Goal: Task Accomplishment & Management: Complete application form

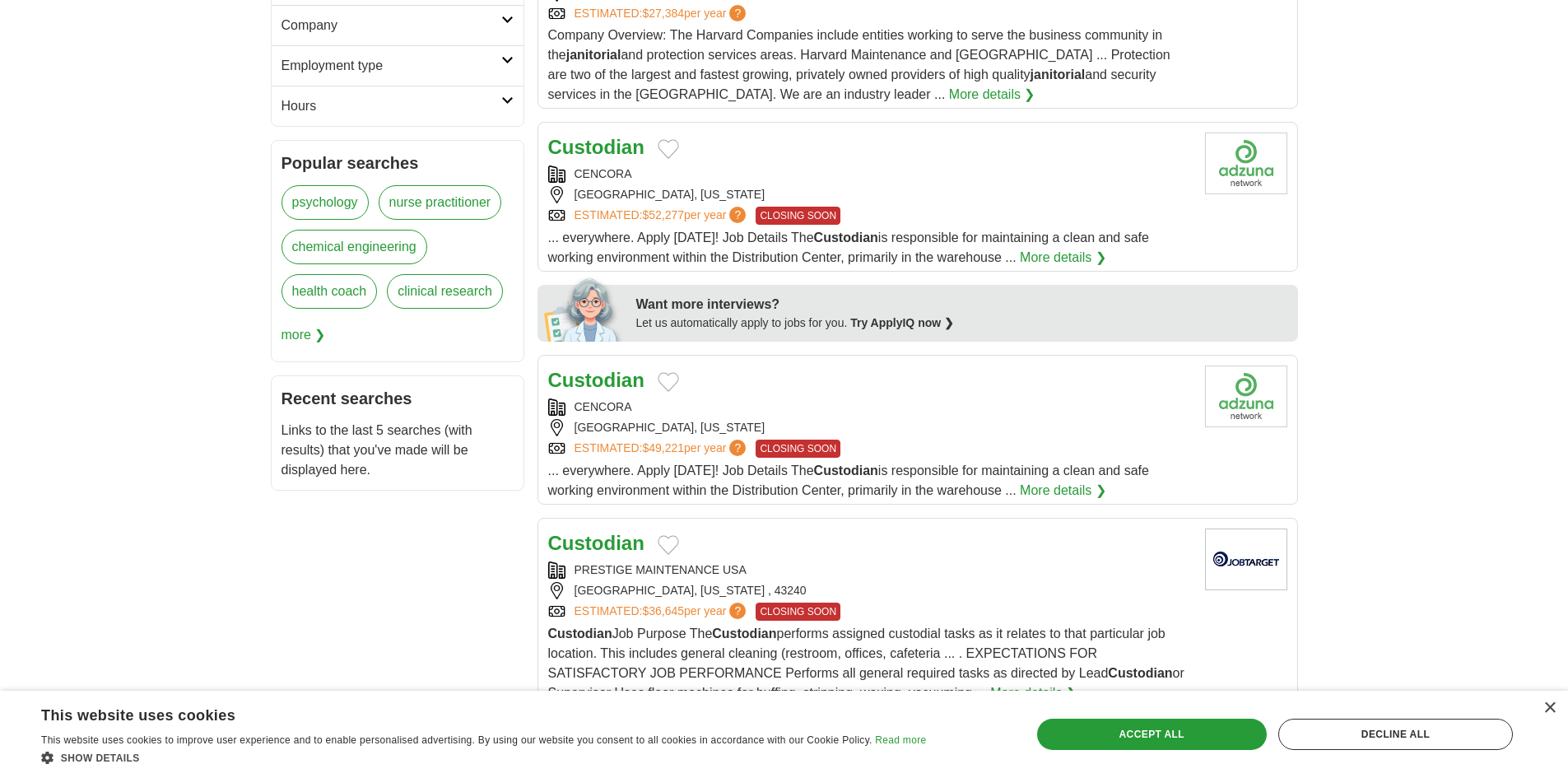
scroll to position [658, 0]
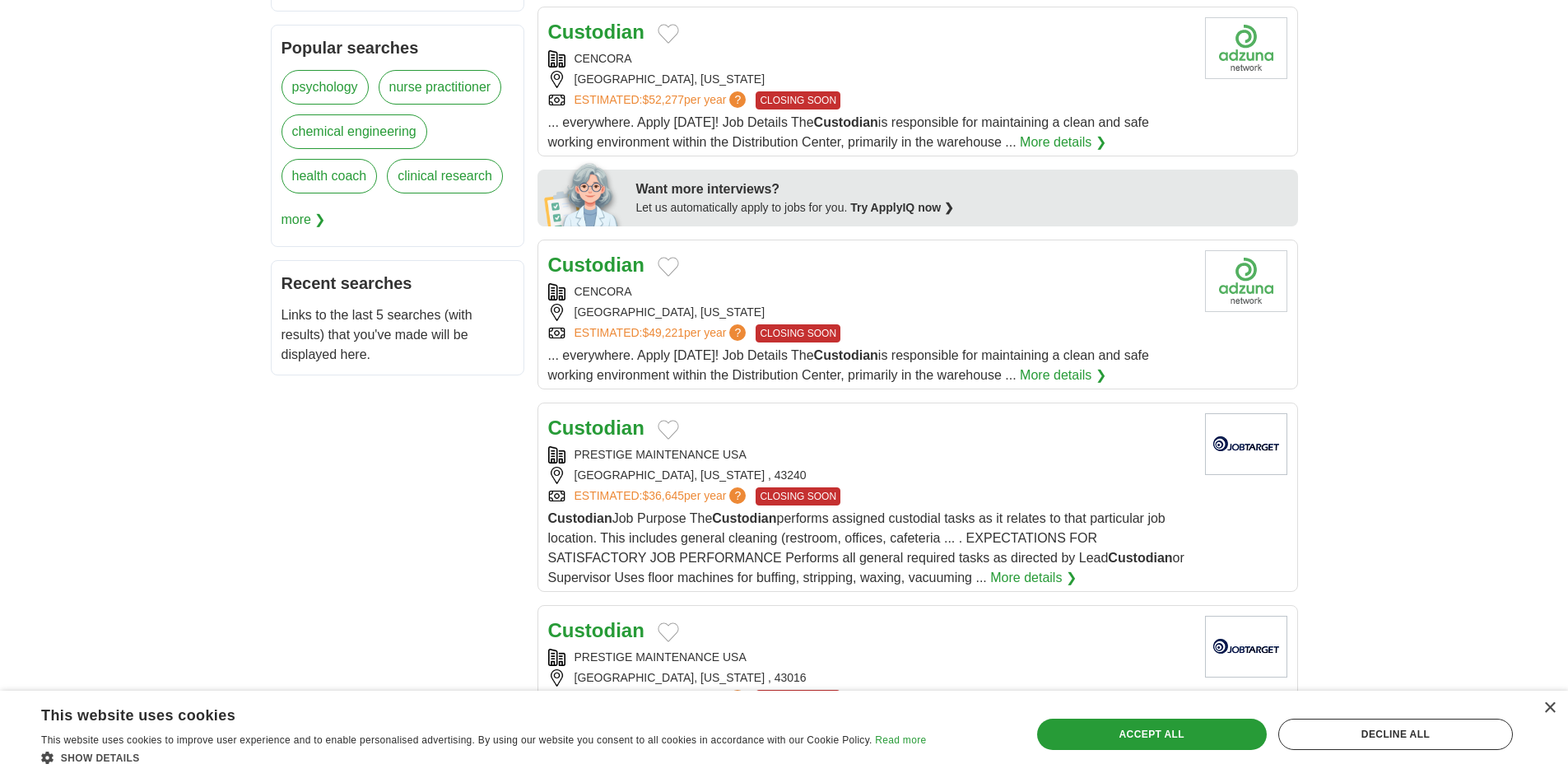
click at [621, 422] on strong "Custodian" at bounding box center [596, 427] width 96 height 23
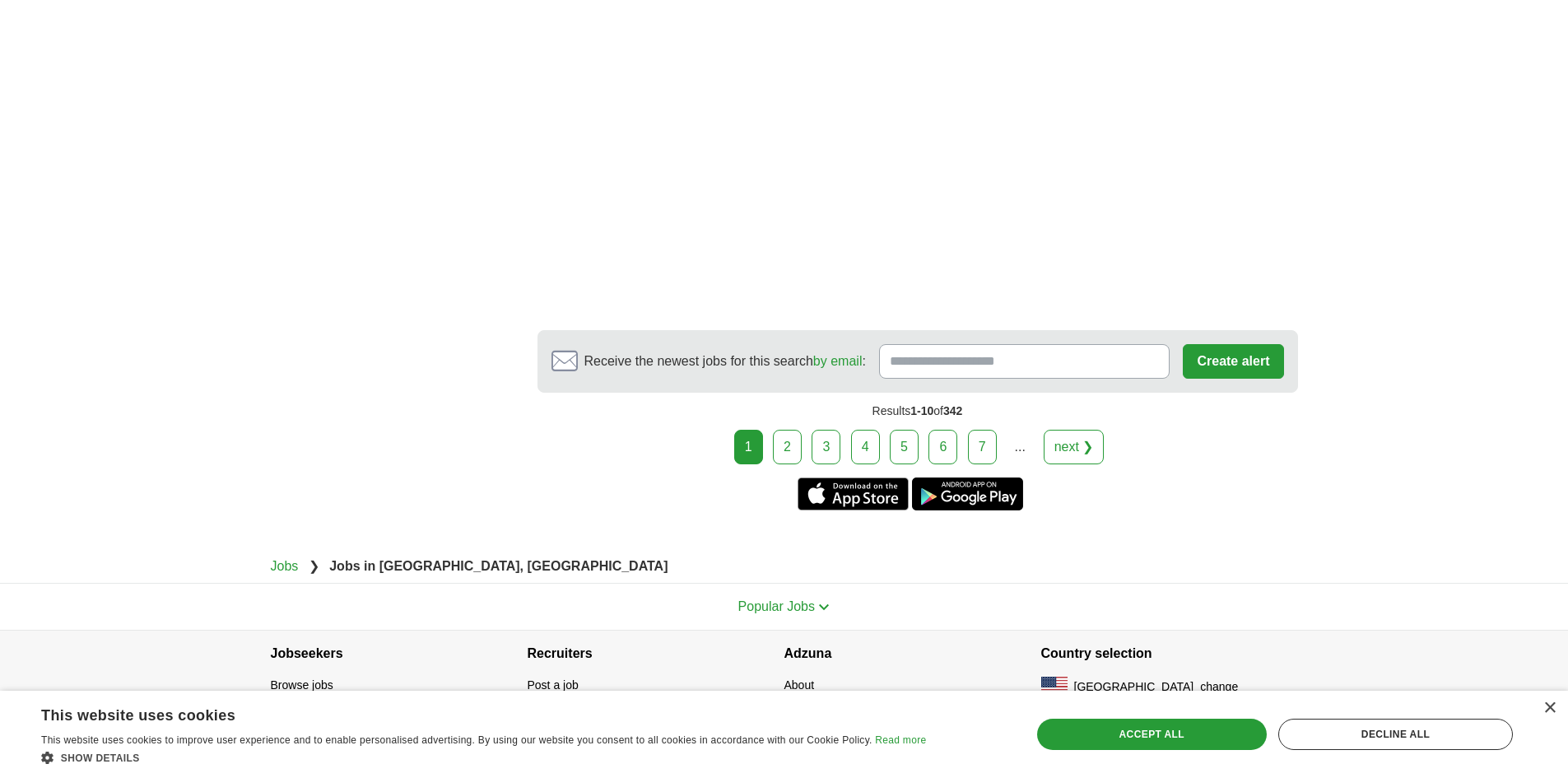
scroll to position [2938, 0]
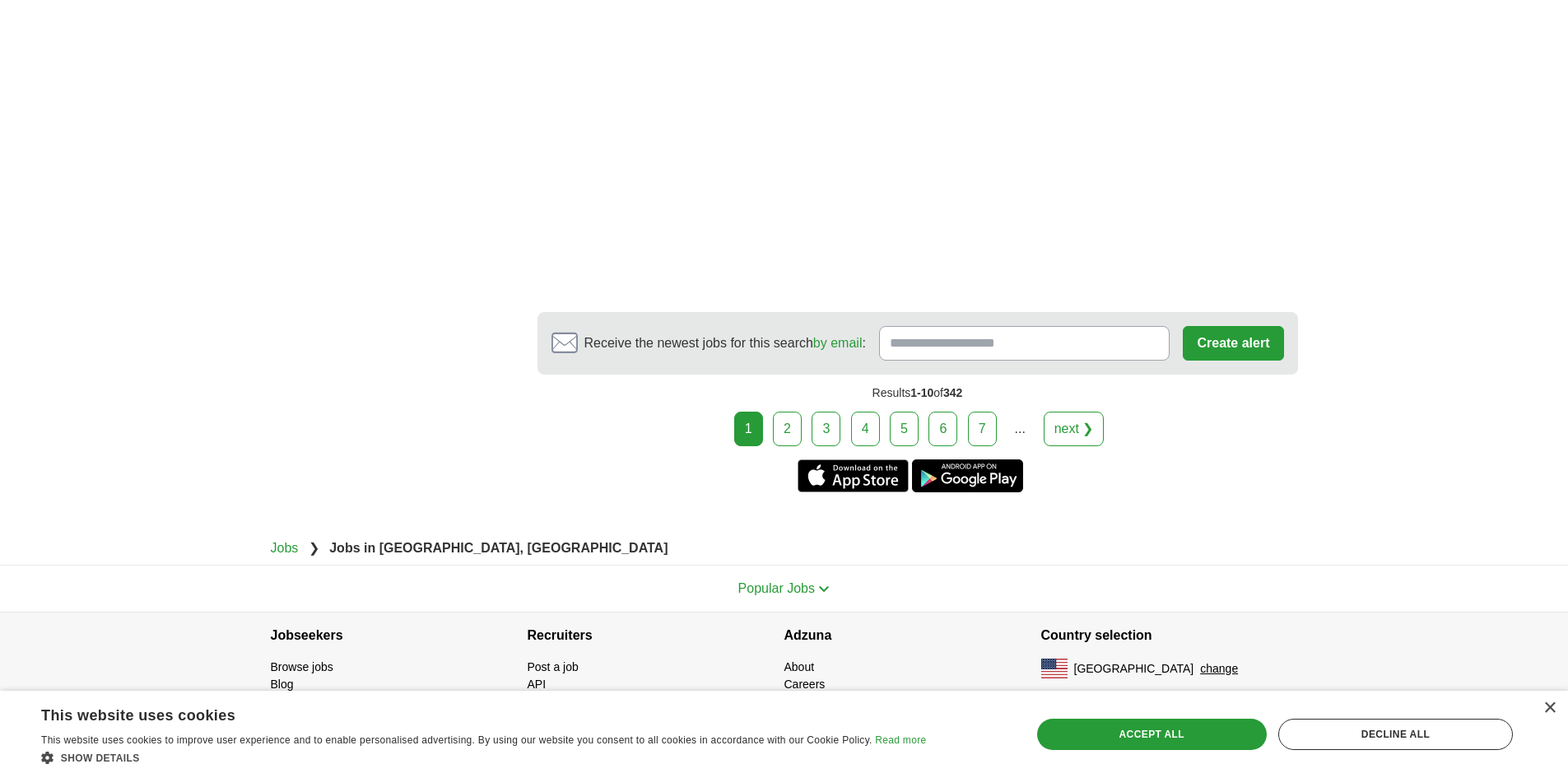
click at [790, 424] on link "2" at bounding box center [788, 429] width 29 height 34
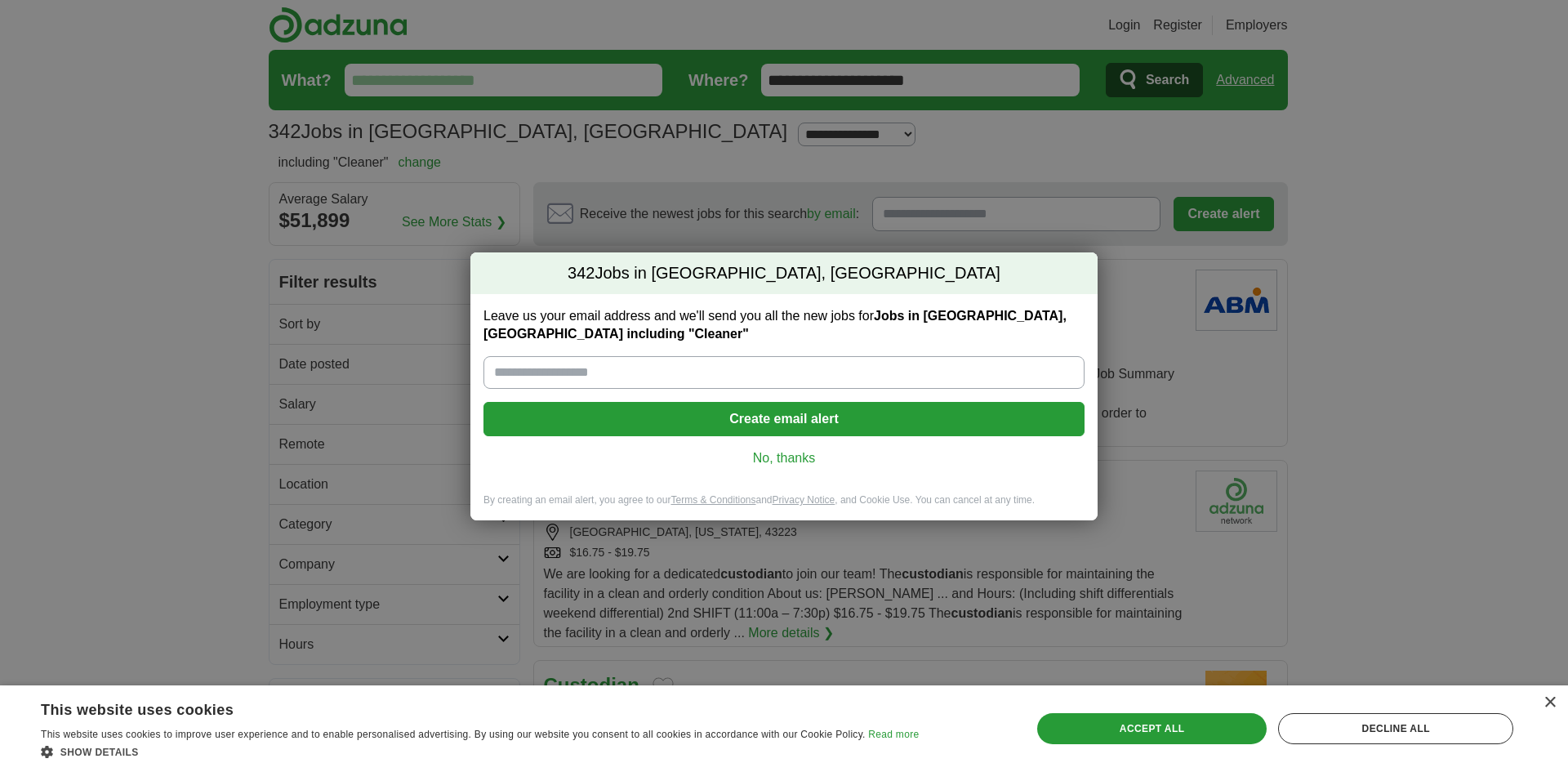
click at [532, 372] on input "Leave us your email address and we'll send you all the new jobs for Jobs in Gra…" at bounding box center [784, 373] width 601 height 32
type input "**********"
click at [811, 416] on button "Create email alert" at bounding box center [784, 419] width 601 height 34
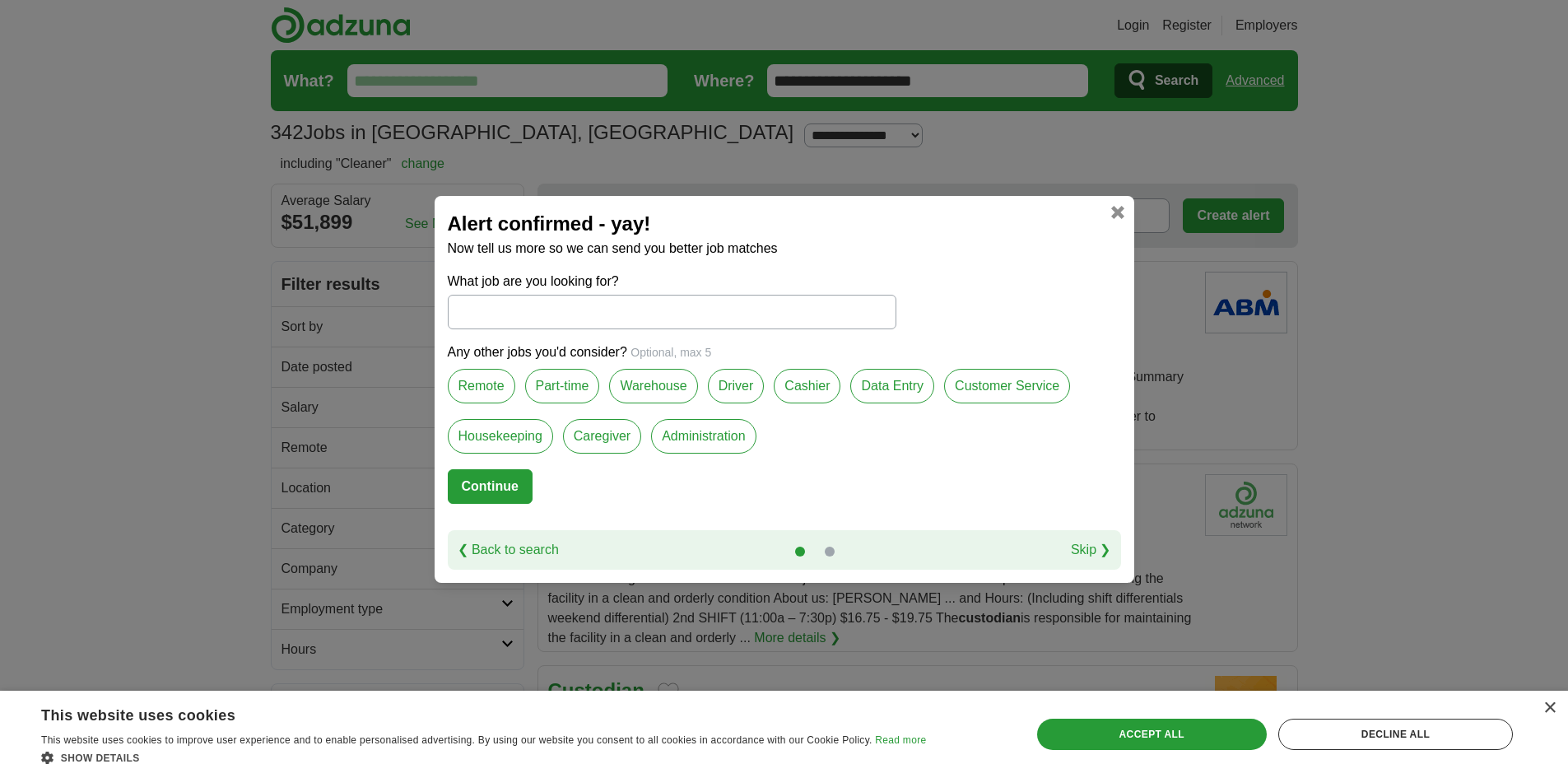
click at [502, 316] on input "What job are you looking for?" at bounding box center [672, 312] width 449 height 34
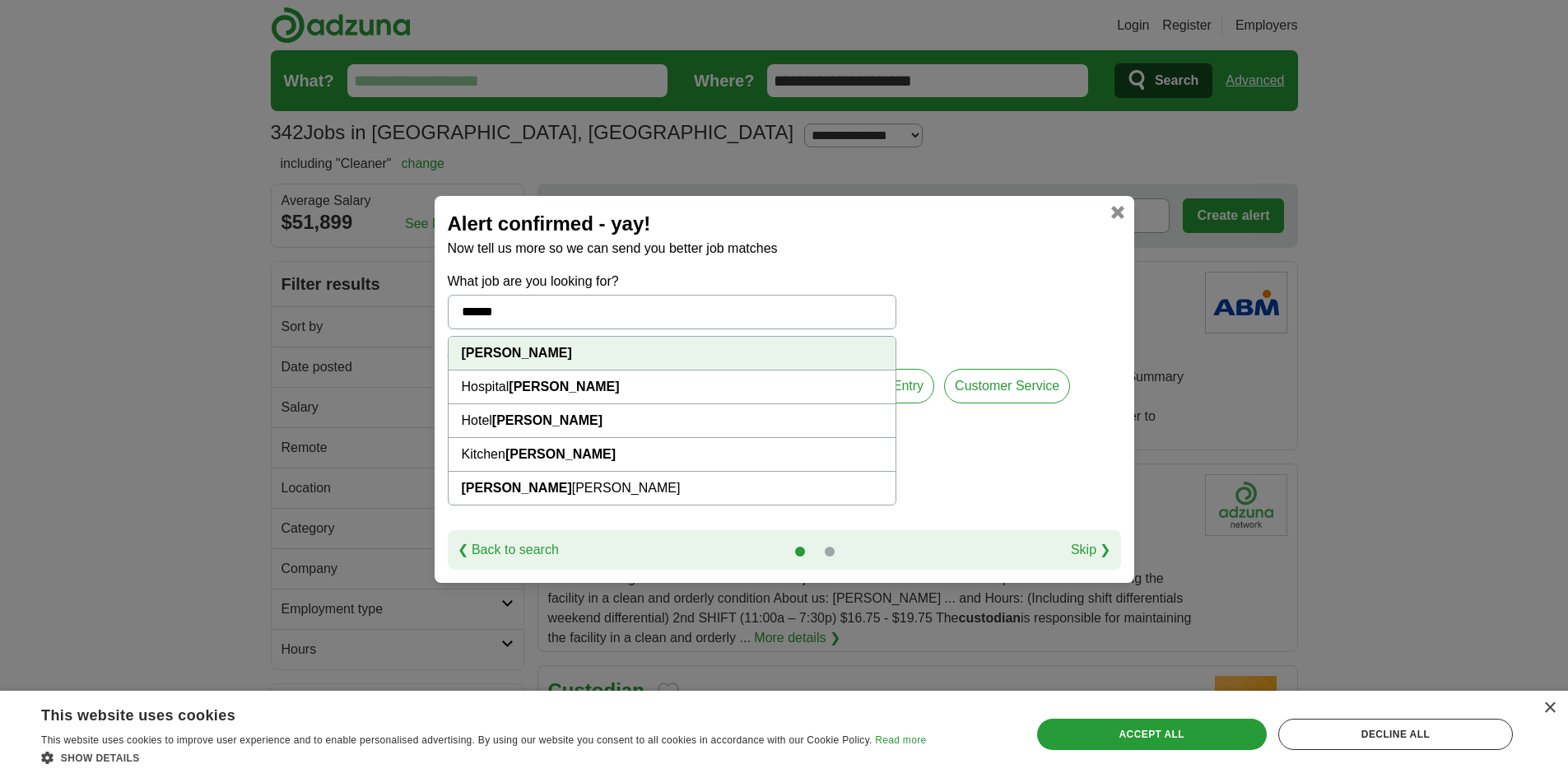
type input "******"
click at [550, 350] on li "Porter" at bounding box center [672, 353] width 447 height 34
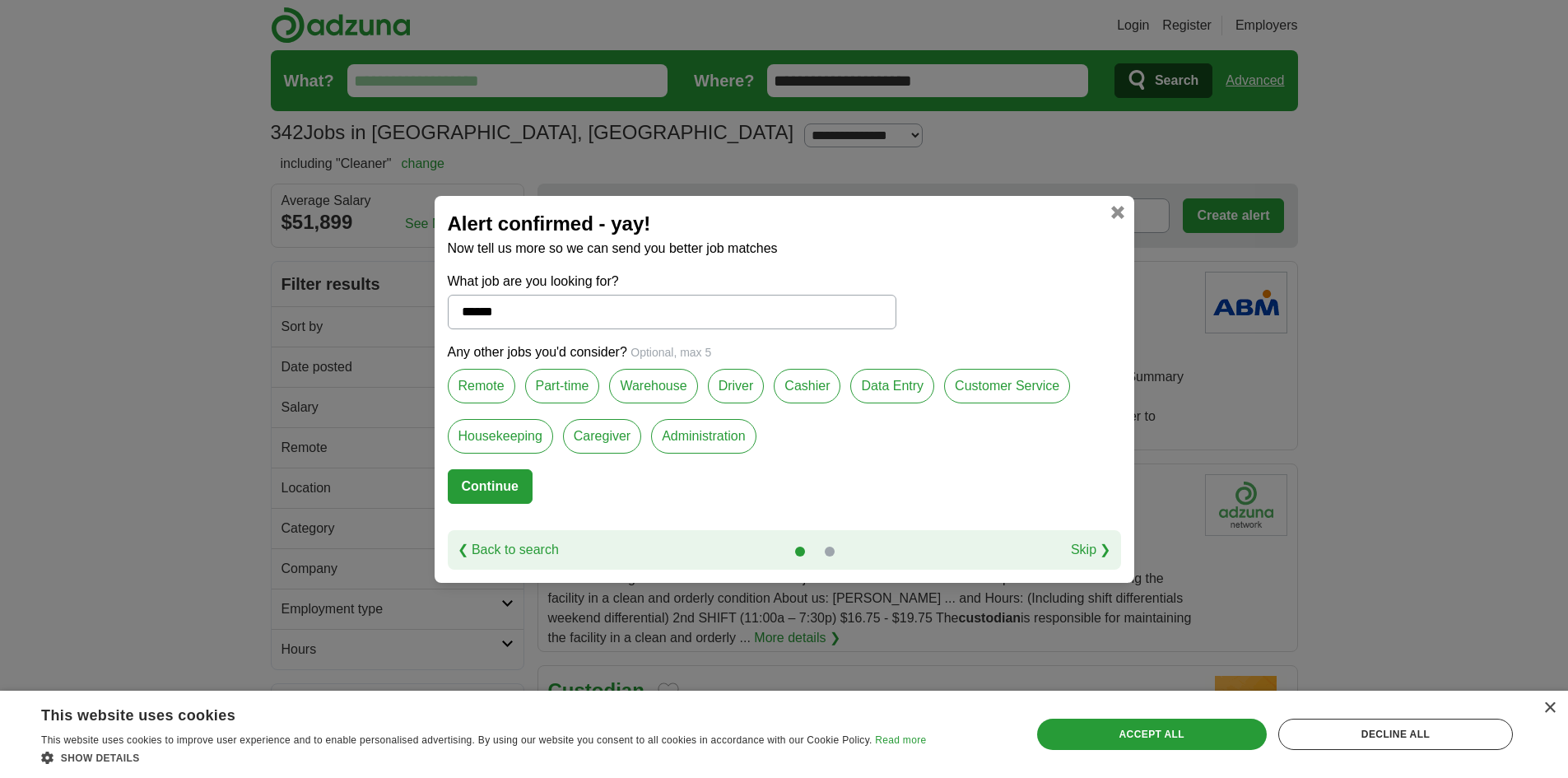
click at [483, 488] on button "Continue" at bounding box center [490, 486] width 85 height 34
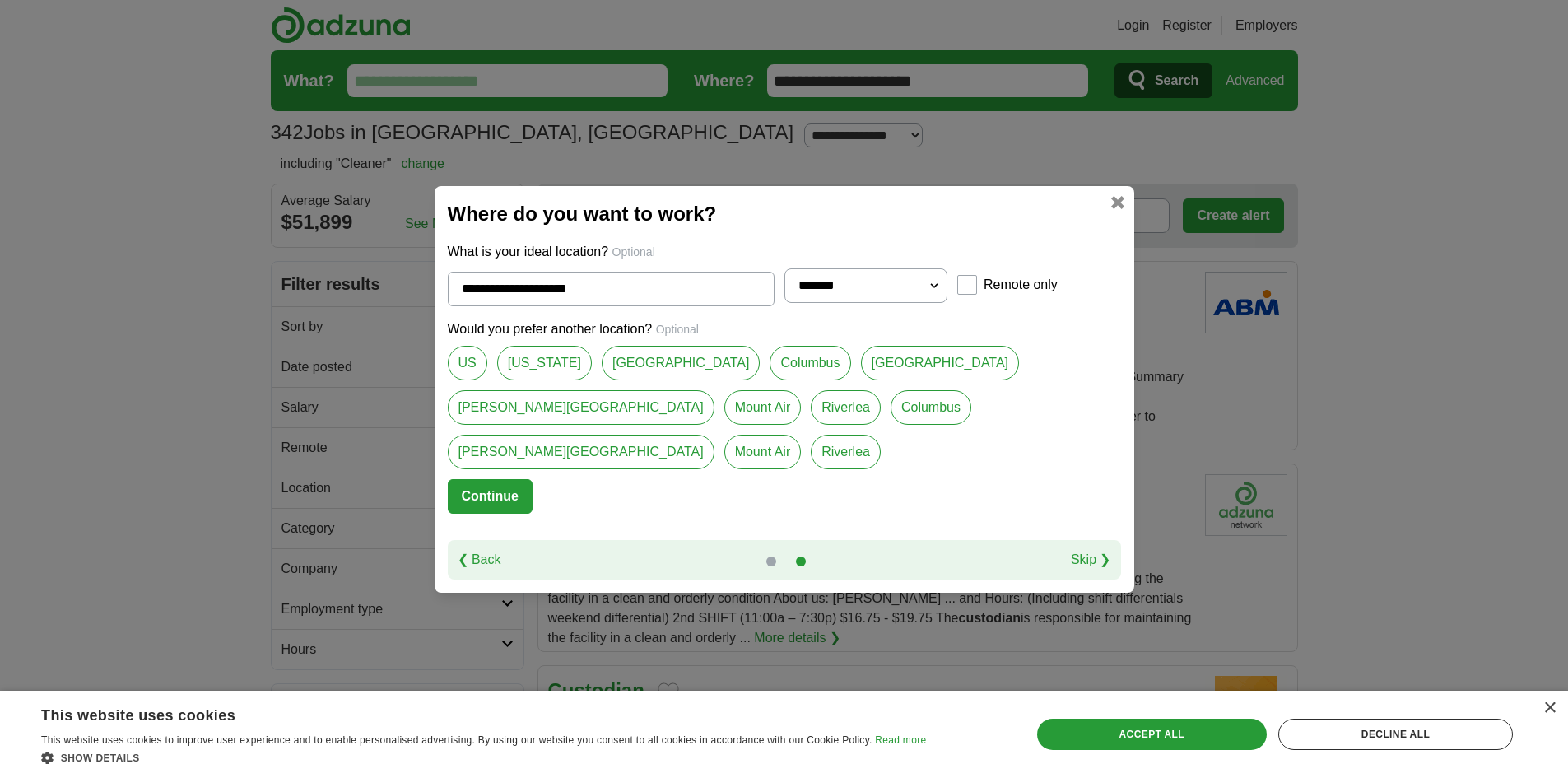
click at [602, 380] on link "[GEOGRAPHIC_DATA]" at bounding box center [681, 363] width 159 height 34
click at [769, 380] on link "Columbus" at bounding box center [809, 363] width 81 height 34
click at [614, 380] on link "[GEOGRAPHIC_DATA]" at bounding box center [681, 363] width 159 height 34
type input "**********"
click at [474, 481] on button "Continue" at bounding box center [490, 496] width 85 height 34
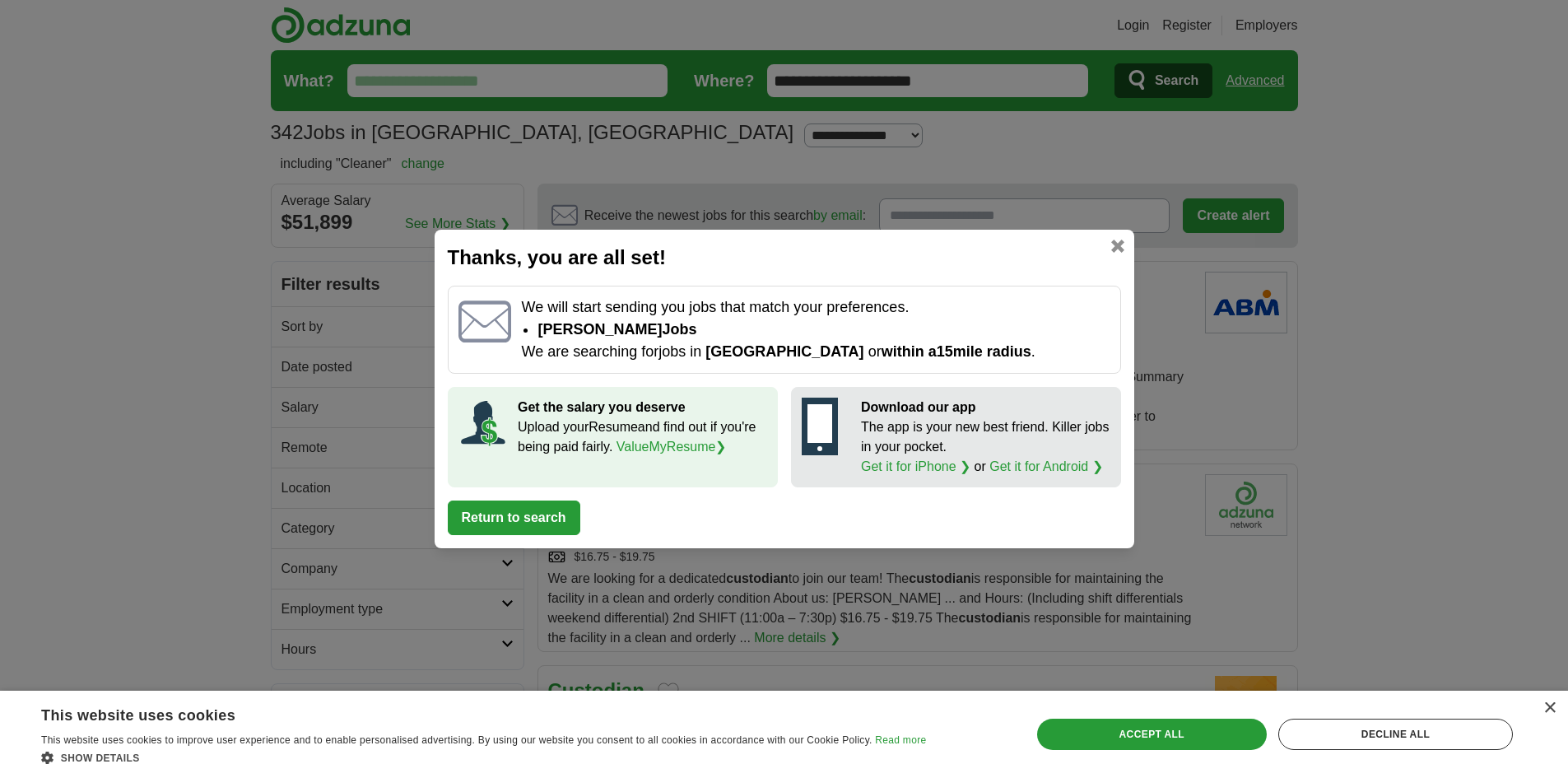
click at [553, 507] on button "Return to search" at bounding box center [514, 518] width 132 height 34
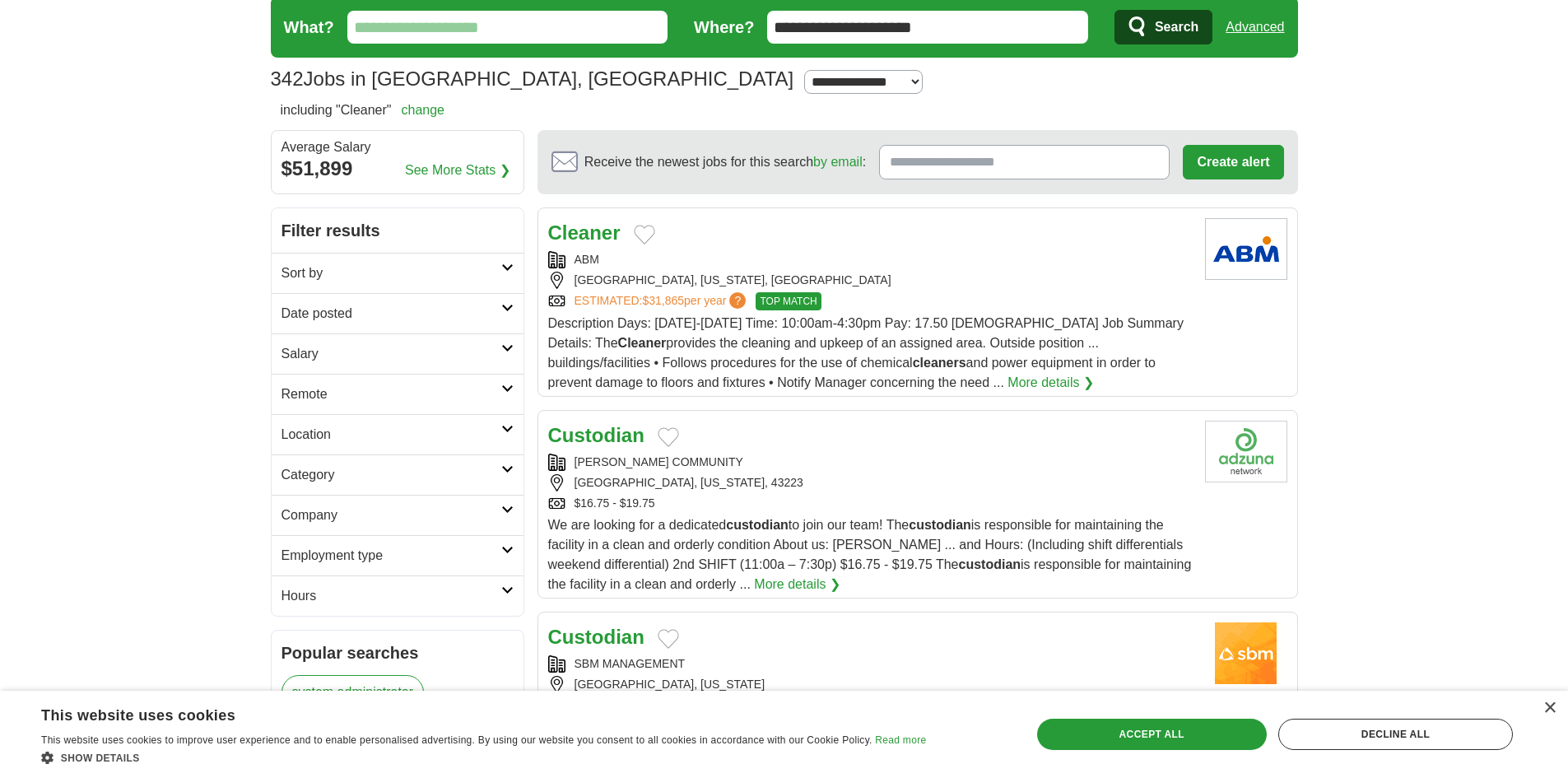
scroll to position [83, 0]
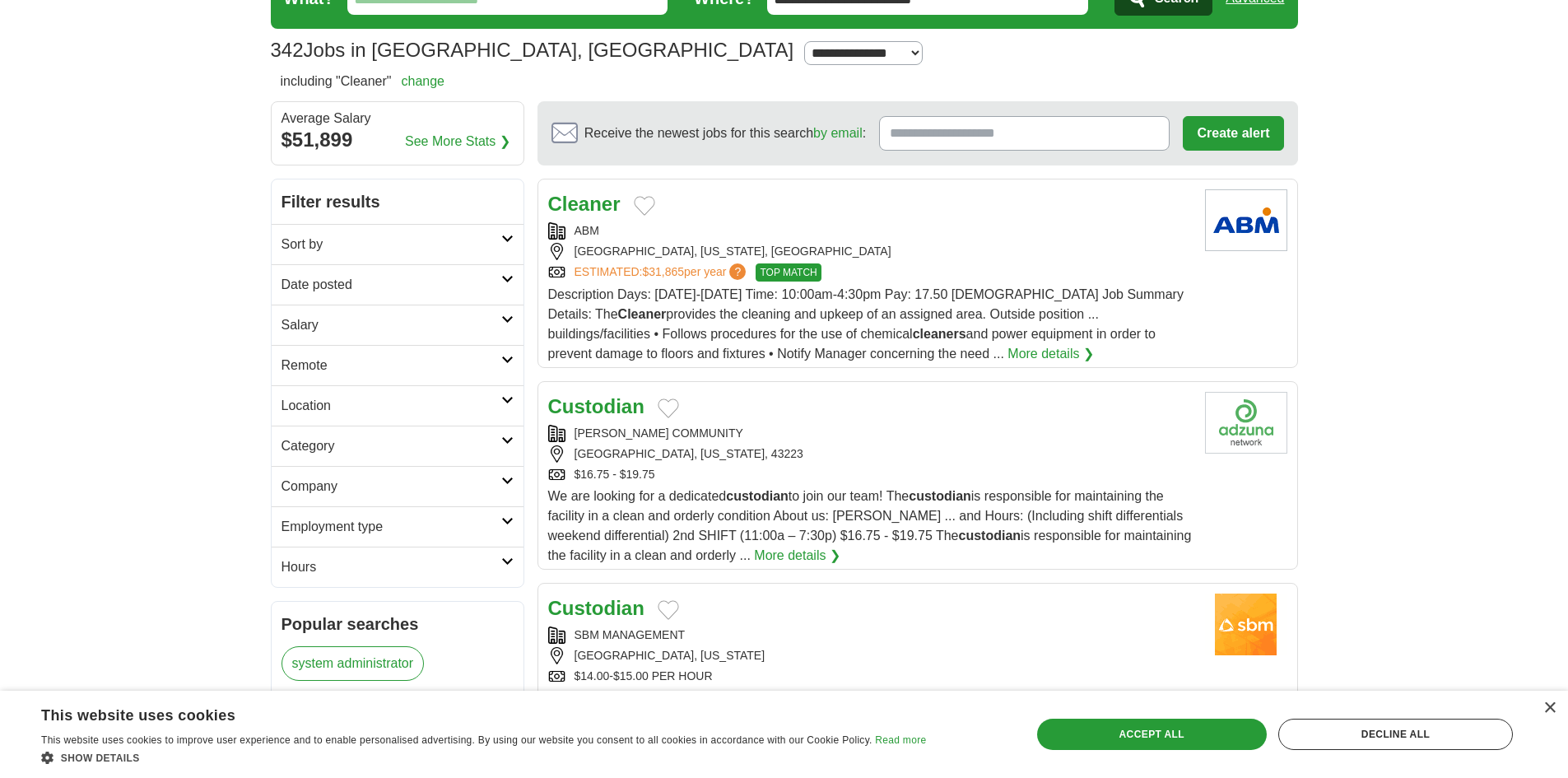
click at [624, 409] on strong "Custodian" at bounding box center [596, 406] width 96 height 23
click at [667, 467] on div "$16.75 - $19.75" at bounding box center [870, 474] width 644 height 17
click at [692, 483] on div "Custodian HEINZERLING COMMUNITY COLUMBUS, OHIO, 43223 $16.75 - $19.75 We are lo…" at bounding box center [870, 479] width 644 height 174
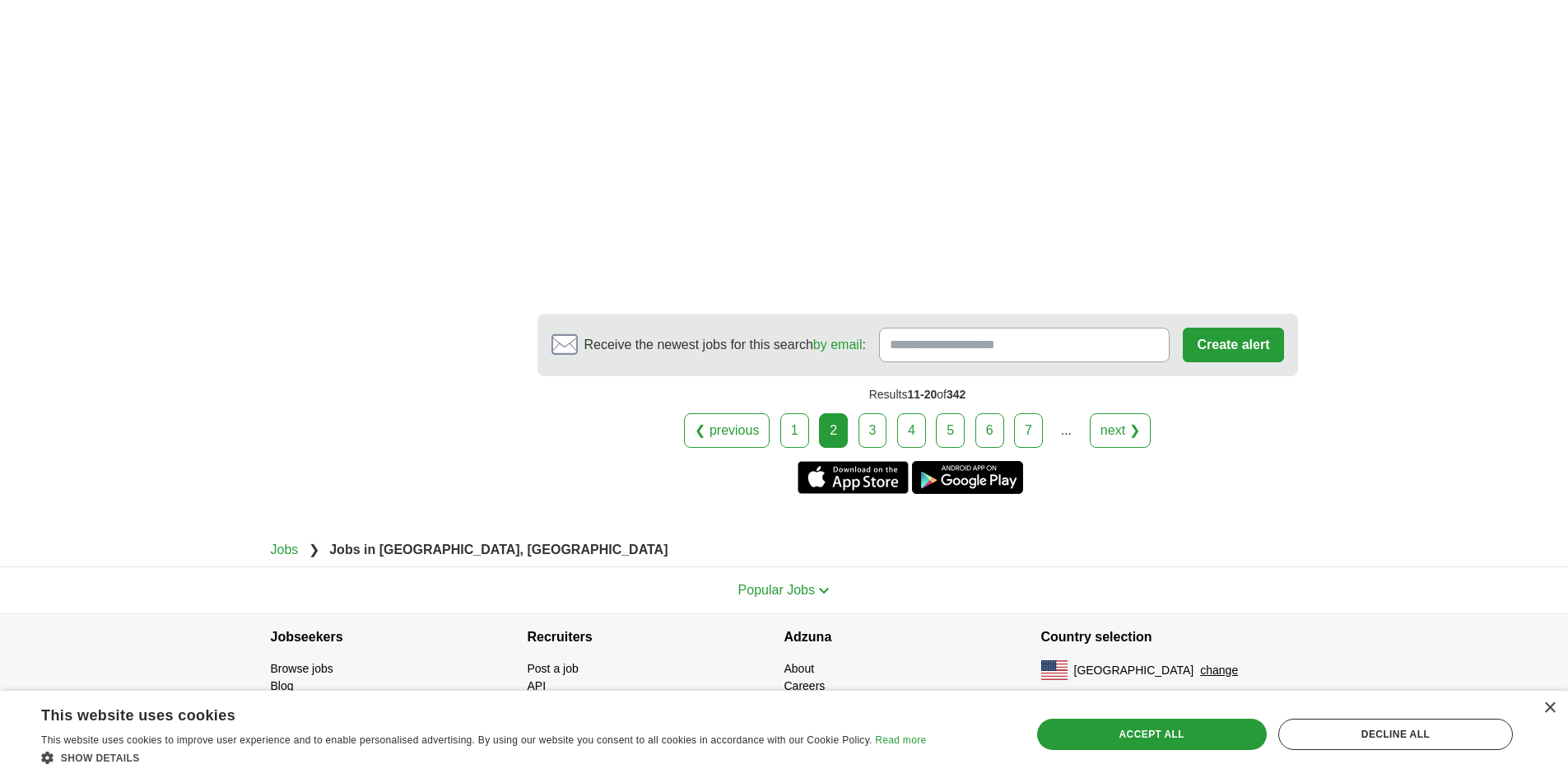
scroll to position [3023, 0]
click at [874, 440] on link "3" at bounding box center [873, 429] width 29 height 34
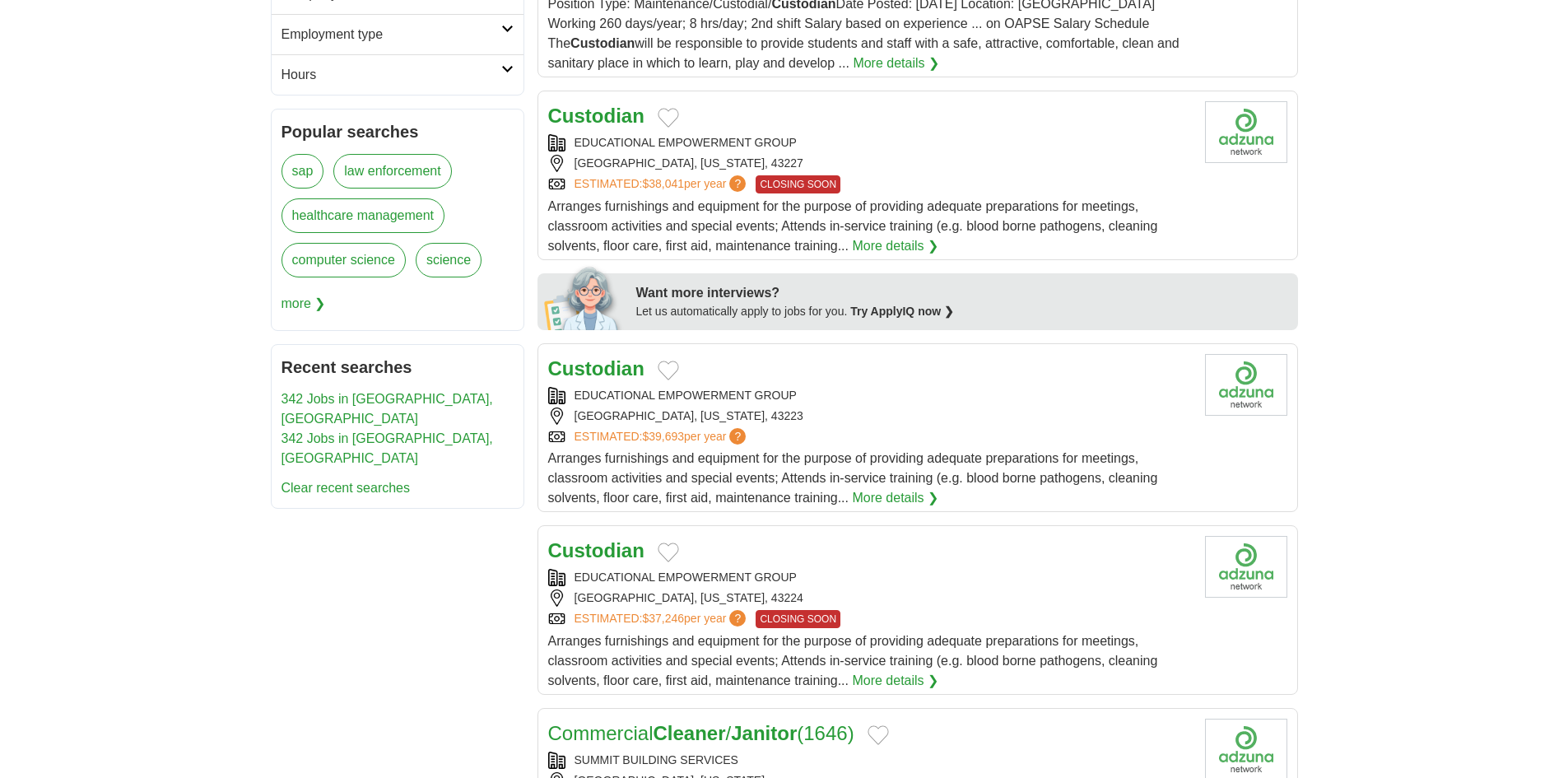
scroll to position [577, 0]
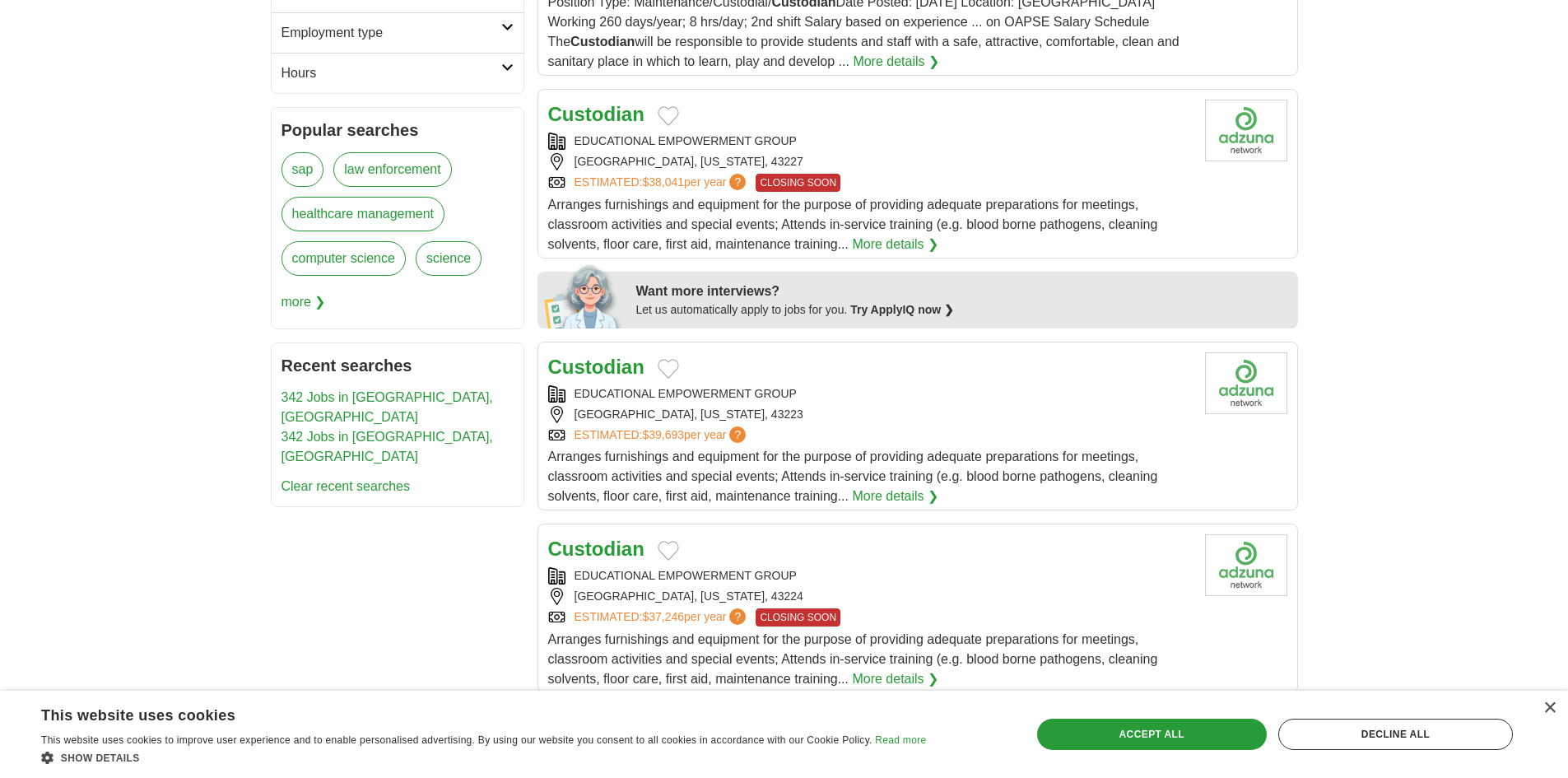
click at [592, 371] on strong "Custodian" at bounding box center [596, 366] width 96 height 23
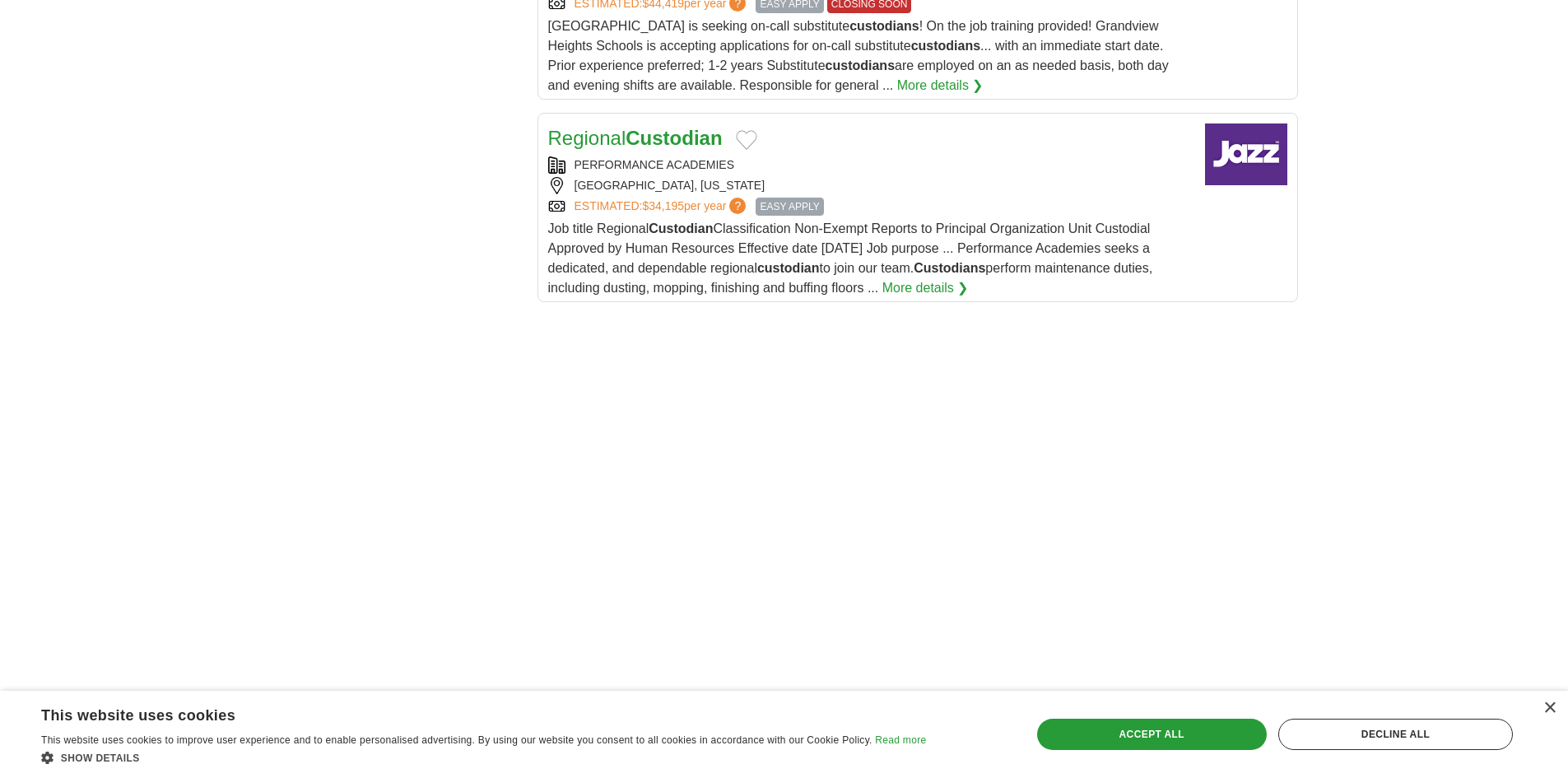
scroll to position [1976, 0]
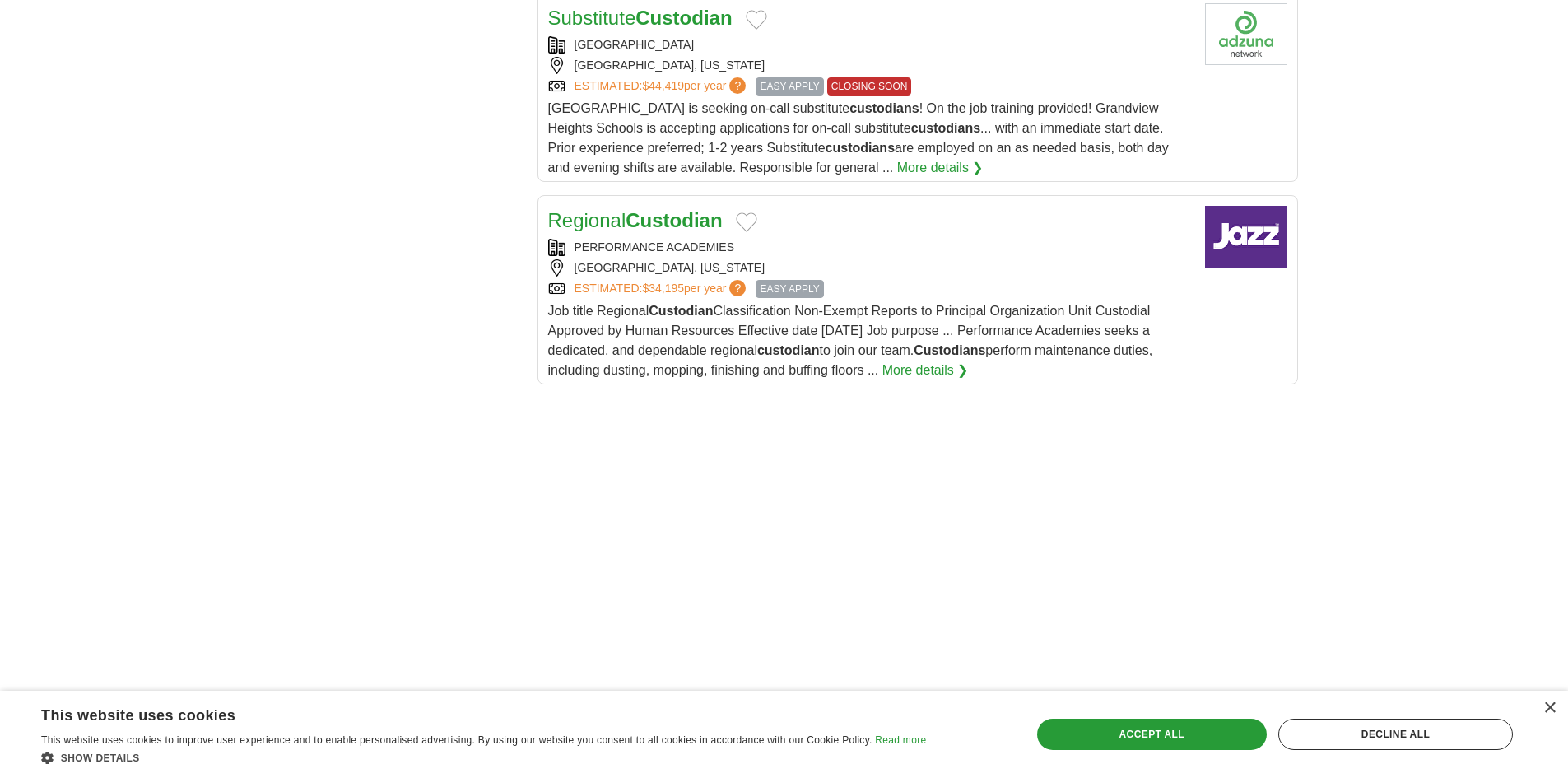
click at [797, 287] on span "EASY APPLY" at bounding box center [789, 289] width 67 height 18
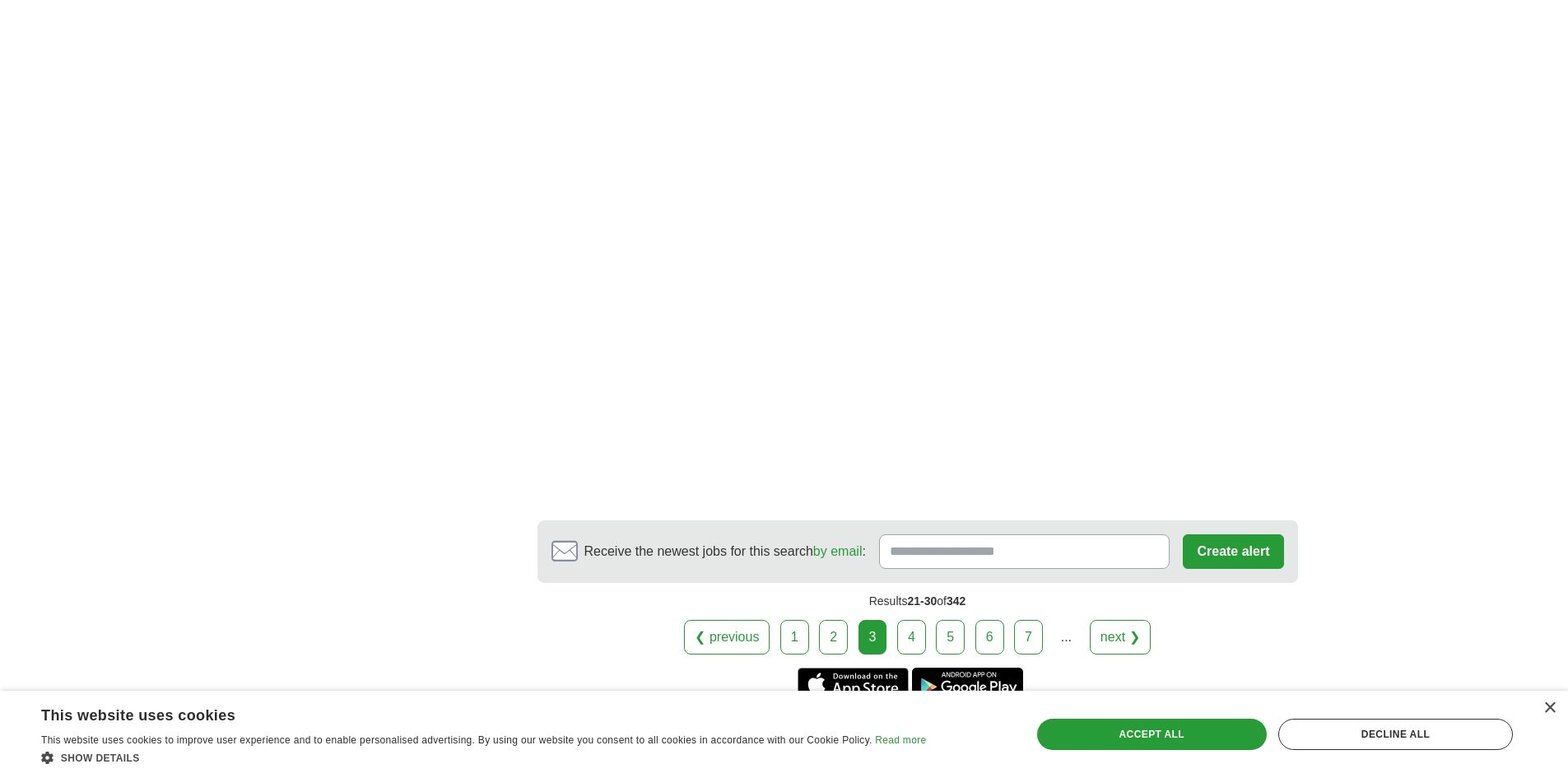
scroll to position [3146, 0]
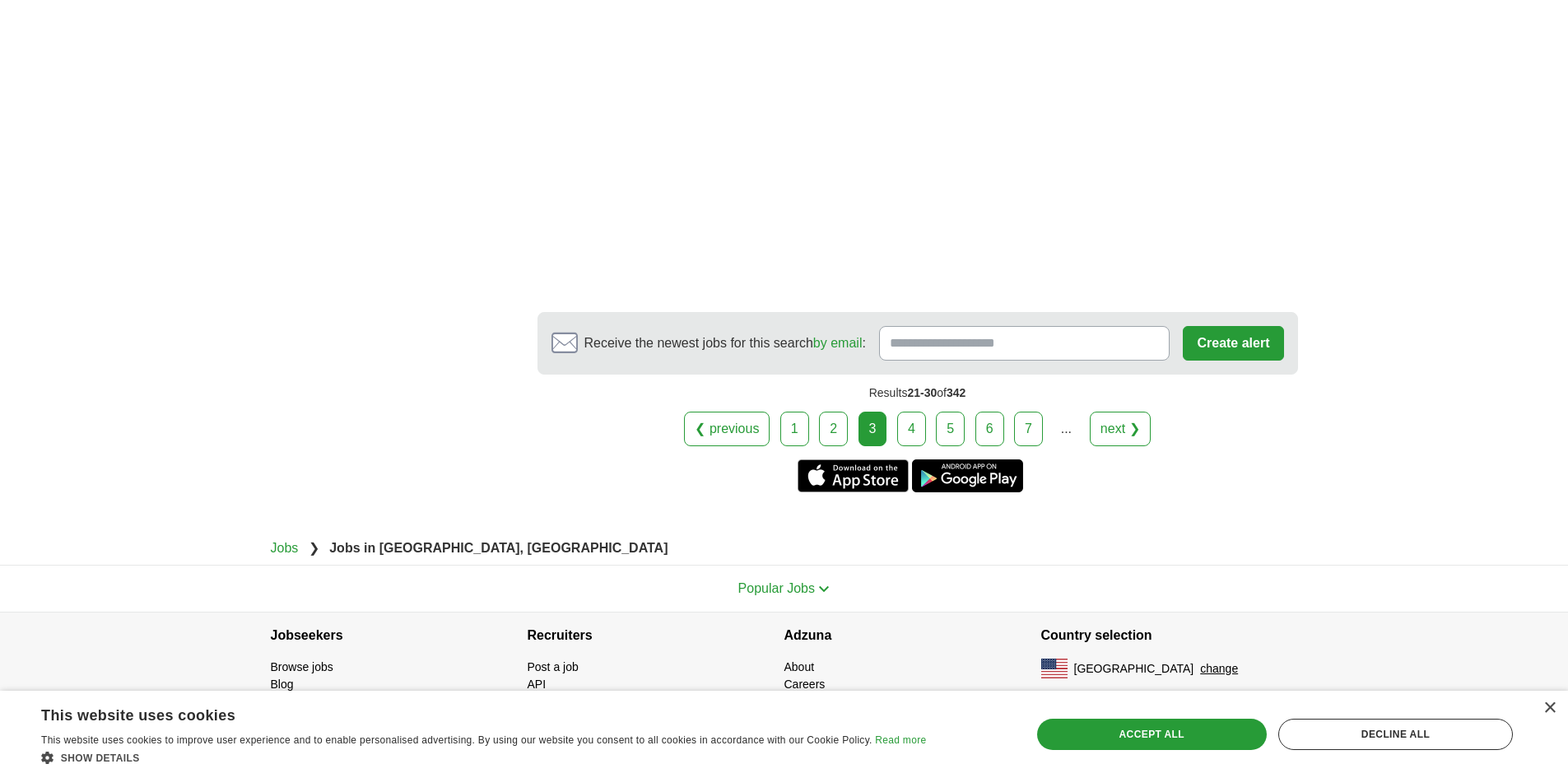
click at [916, 433] on link "4" at bounding box center [912, 429] width 29 height 34
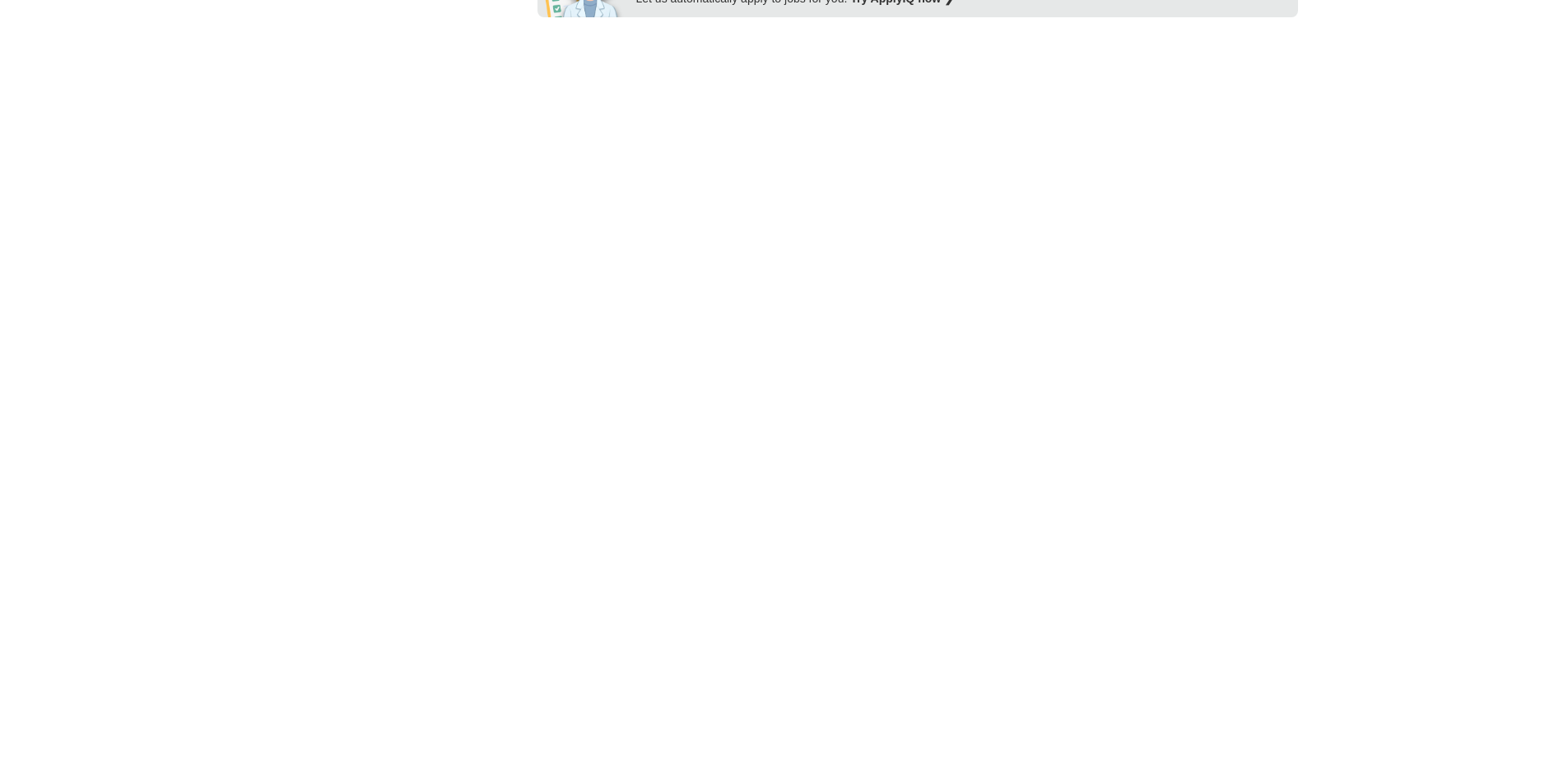
scroll to position [906, 0]
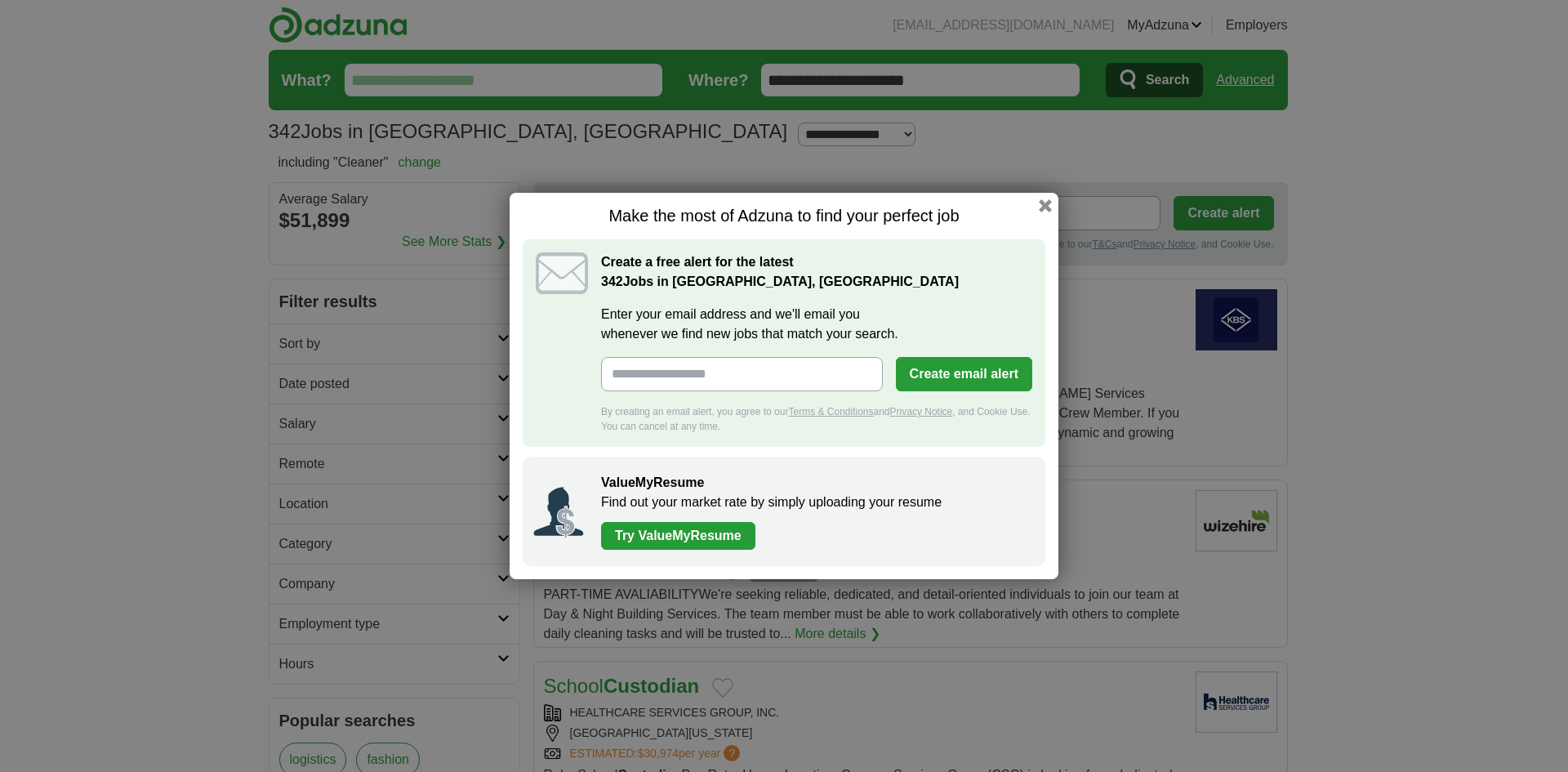
click at [1056, 208] on div "Make the most of Adzuna to find your perfect job Create a free alert for the la…" at bounding box center [784, 385] width 549 height 386
click at [1036, 213] on button "button" at bounding box center [1045, 206] width 18 height 18
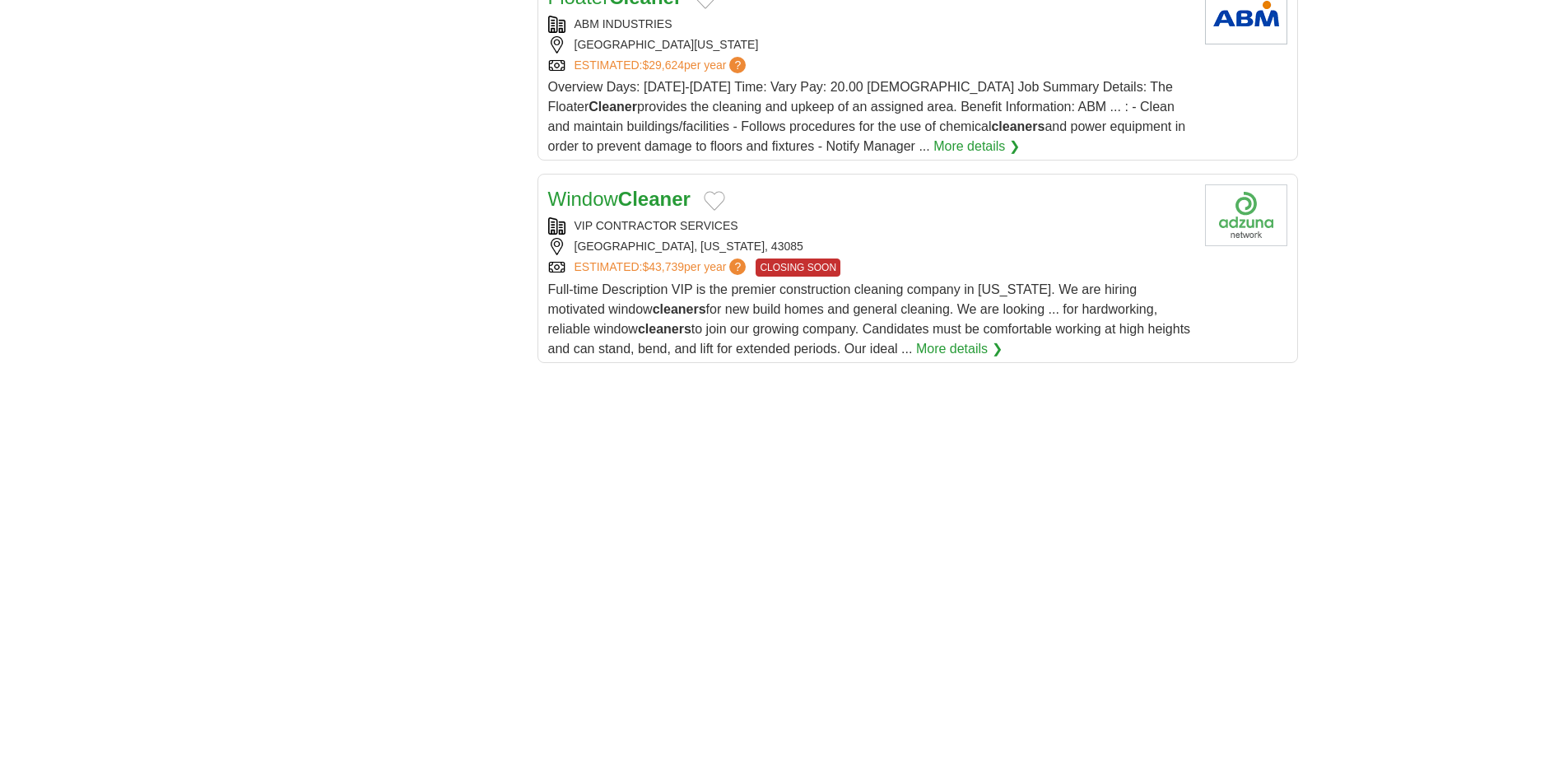
scroll to position [2058, 0]
